Goal: Task Accomplishment & Management: Complete application form

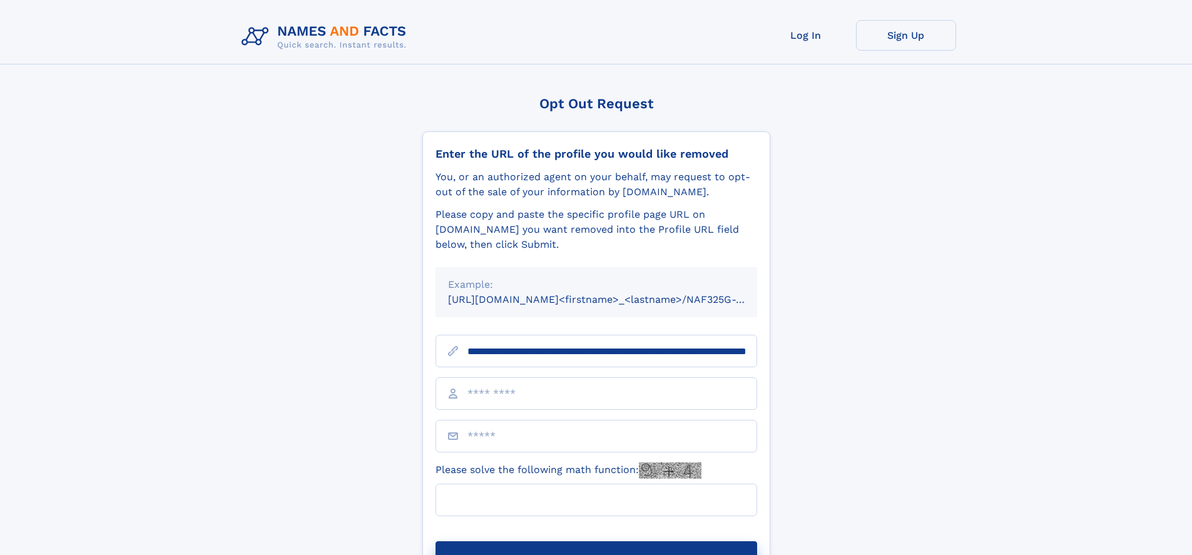
scroll to position [0, 130]
type input "**********"
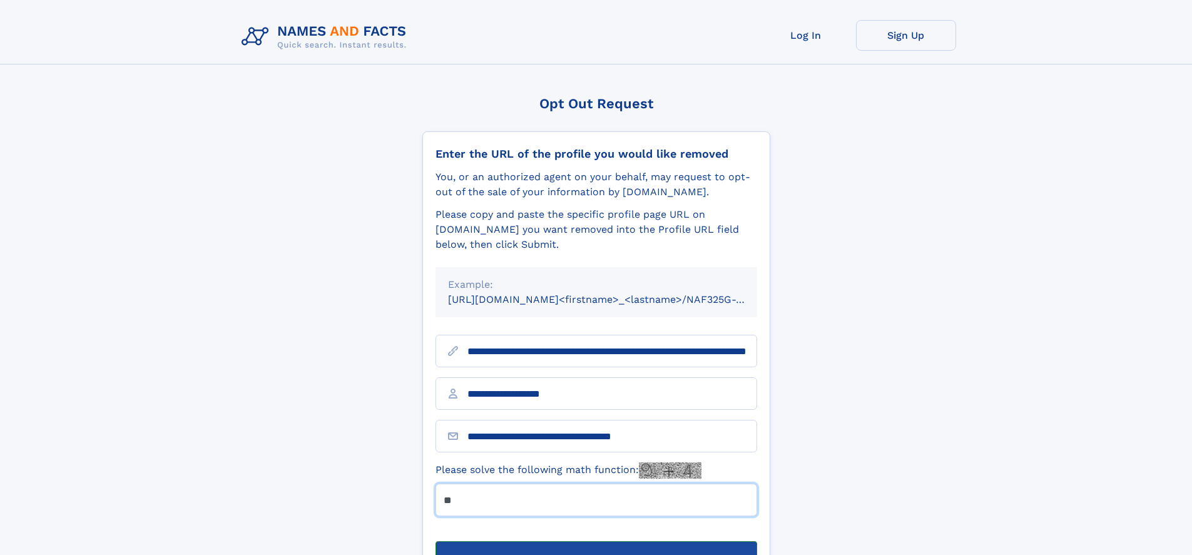
type input "**"
click at [595, 541] on button "Submit Opt Out Request" at bounding box center [596, 561] width 322 height 40
